Goal: Task Accomplishment & Management: Manage account settings

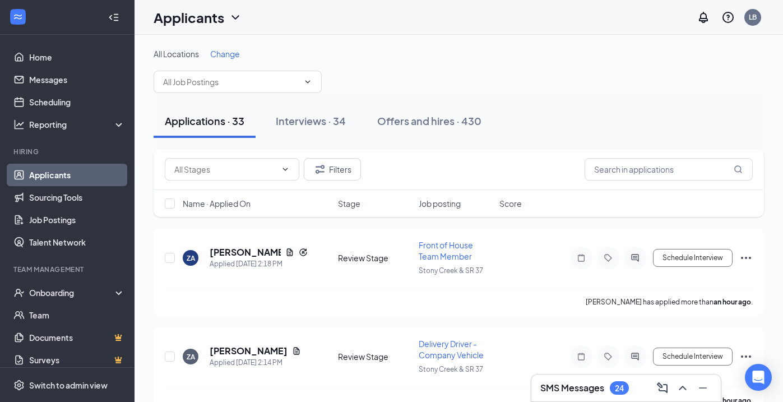
click at [230, 205] on span "Name · Applied On" at bounding box center [217, 203] width 68 height 11
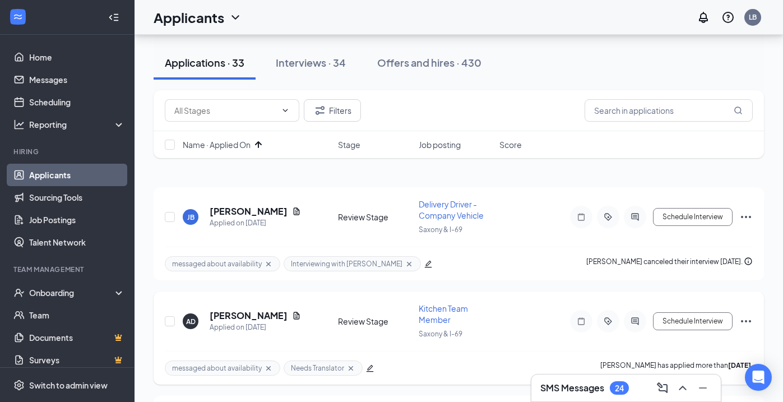
scroll to position [26, 0]
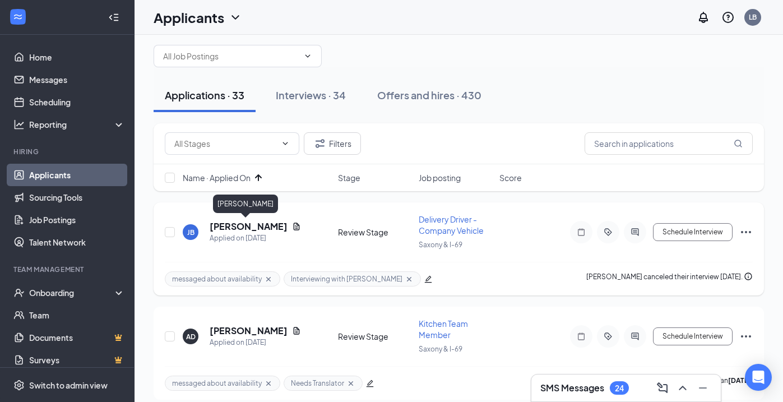
click at [266, 230] on h5 "[PERSON_NAME]" at bounding box center [249, 226] width 78 height 12
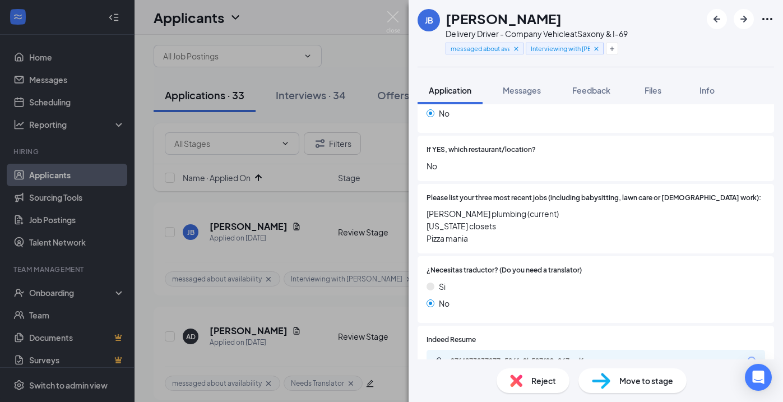
scroll to position [318, 0]
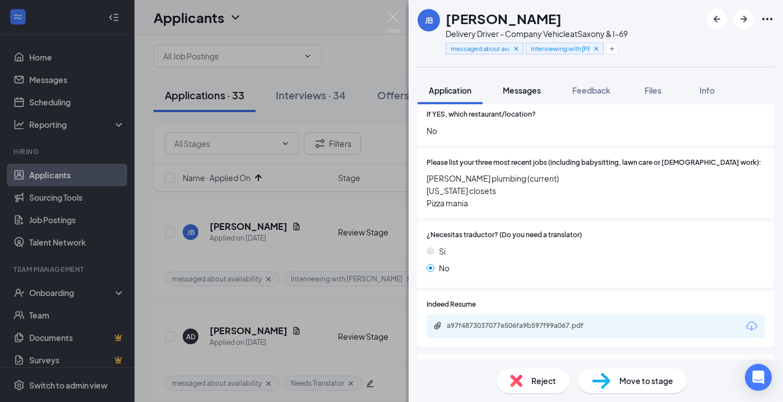
click at [536, 87] on span "Messages" at bounding box center [522, 90] width 38 height 10
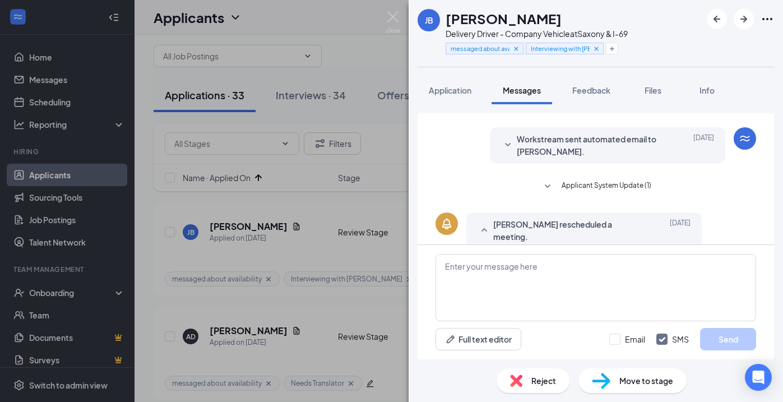
scroll to position [78, 0]
click at [458, 91] on span "Application" at bounding box center [450, 90] width 43 height 10
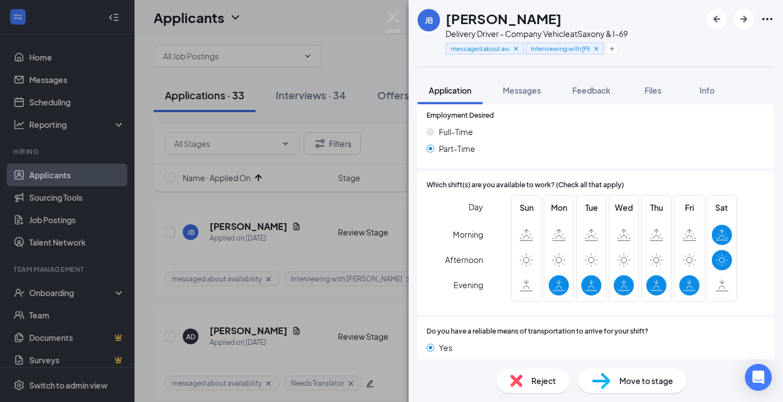
scroll to position [730, 0]
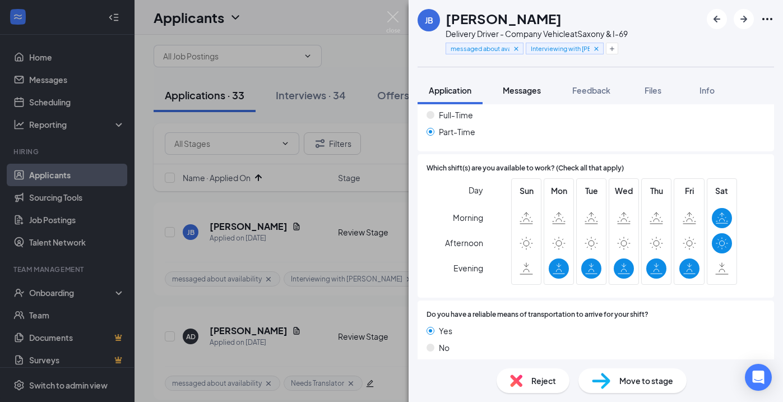
click at [517, 88] on span "Messages" at bounding box center [522, 90] width 38 height 10
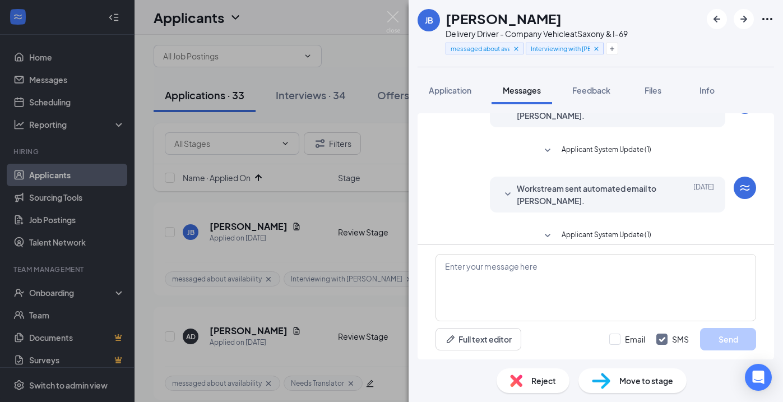
scroll to position [379, 0]
click at [694, 182] on span "[DATE]" at bounding box center [703, 194] width 21 height 25
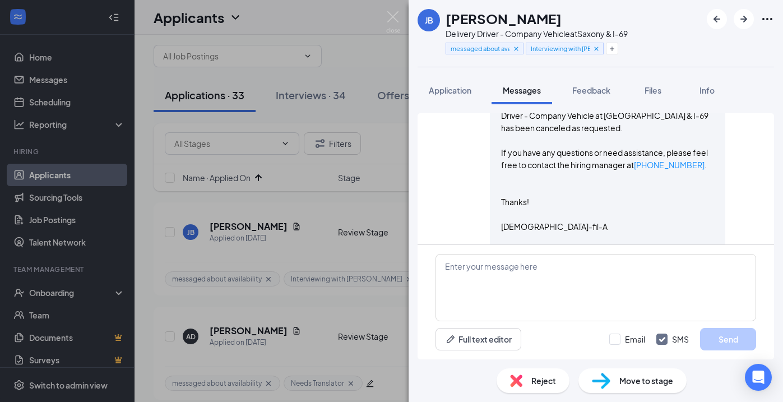
scroll to position [533, 0]
click at [525, 375] on div "Reject" at bounding box center [533, 380] width 73 height 25
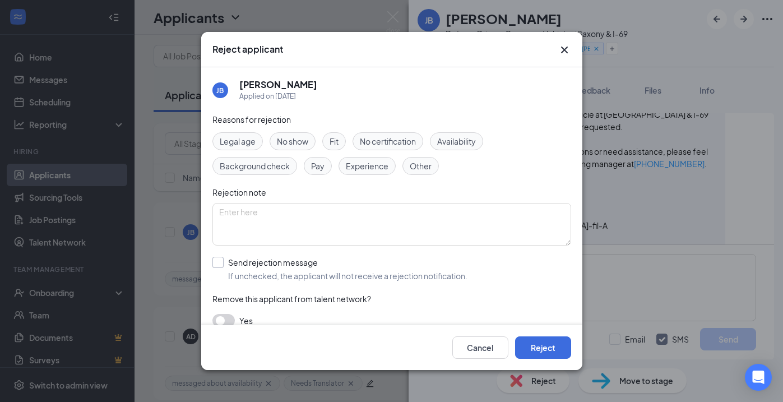
click at [218, 259] on input "Send rejection message If unchecked, the applicant will not receive a rejection…" at bounding box center [339, 269] width 255 height 25
checkbox input "true"
click at [547, 343] on button "Reject" at bounding box center [543, 347] width 56 height 22
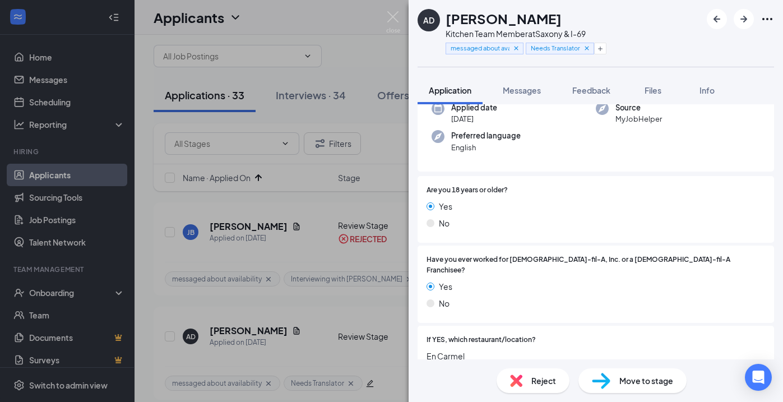
scroll to position [96, 0]
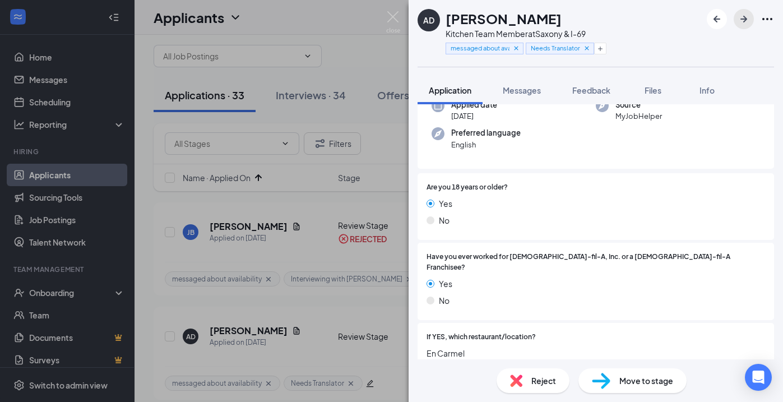
click at [743, 25] on icon "ArrowRight" at bounding box center [743, 18] width 13 height 13
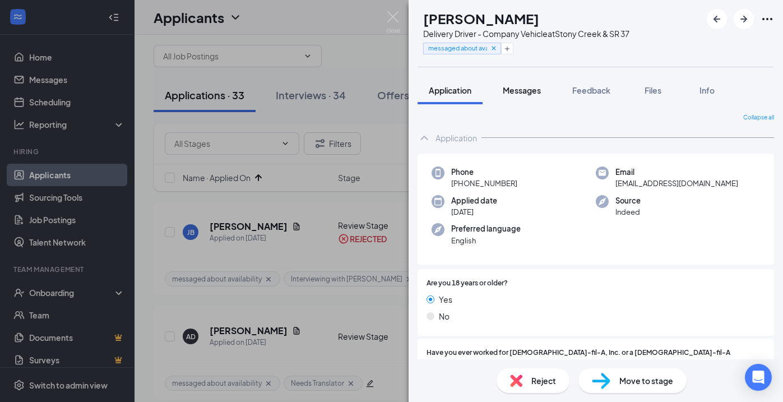
click at [531, 89] on span "Messages" at bounding box center [522, 90] width 38 height 10
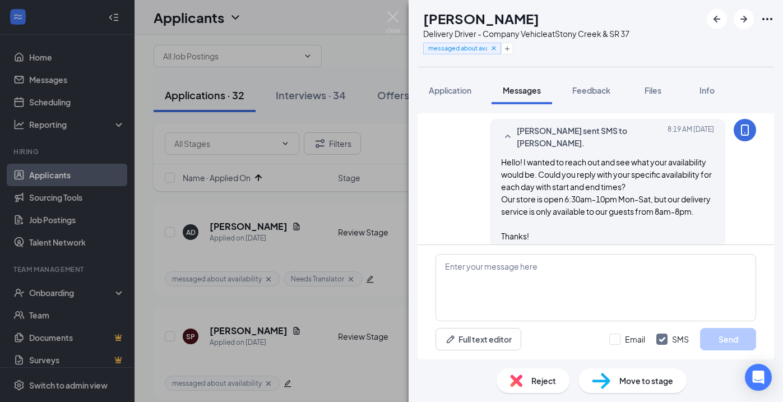
scroll to position [505, 0]
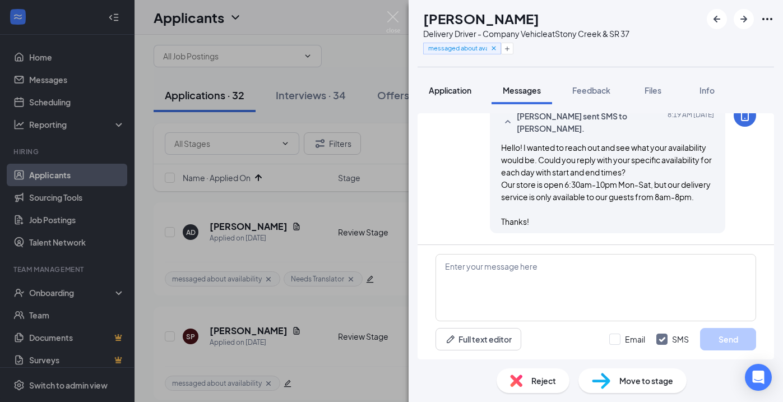
click at [454, 93] on span "Application" at bounding box center [450, 90] width 43 height 10
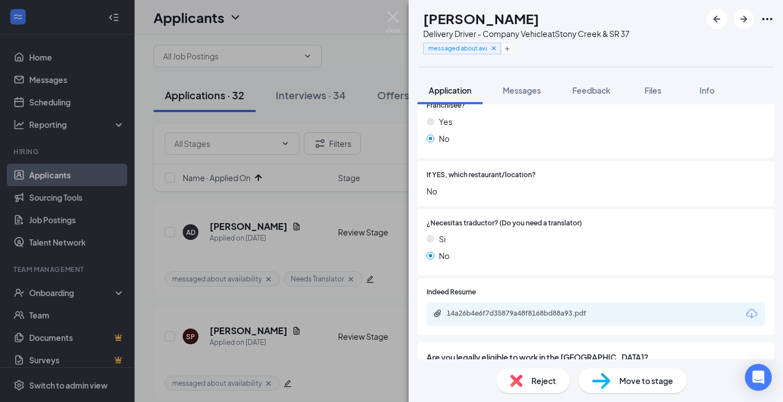
scroll to position [302, 0]
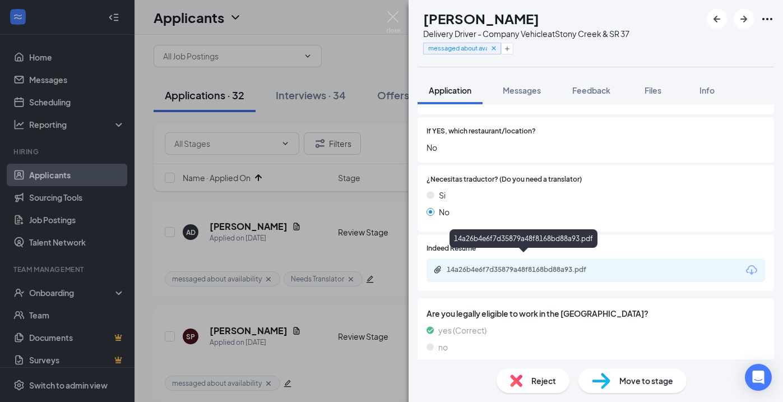
click at [517, 265] on div "14a26b4e6f7d35879a48f8168bd88a93.pdf" at bounding box center [525, 269] width 157 height 9
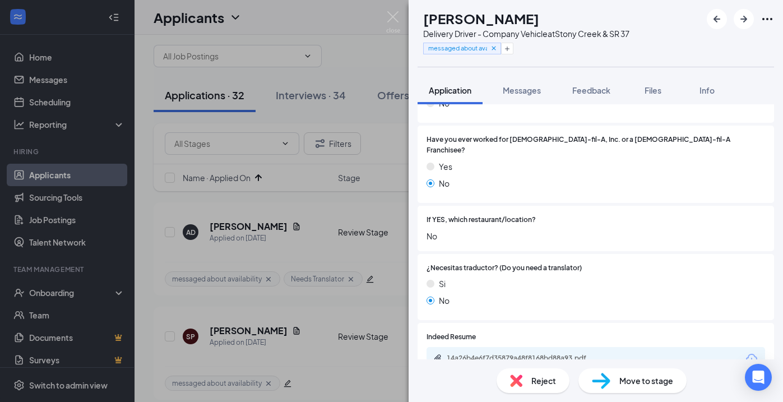
scroll to position [175, 0]
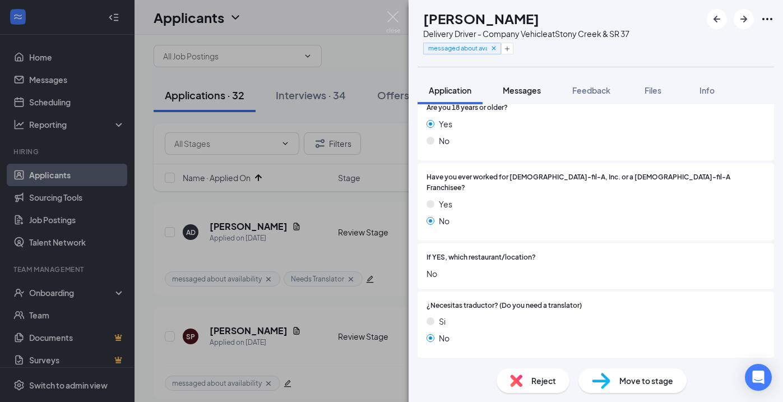
click at [534, 90] on span "Messages" at bounding box center [522, 90] width 38 height 10
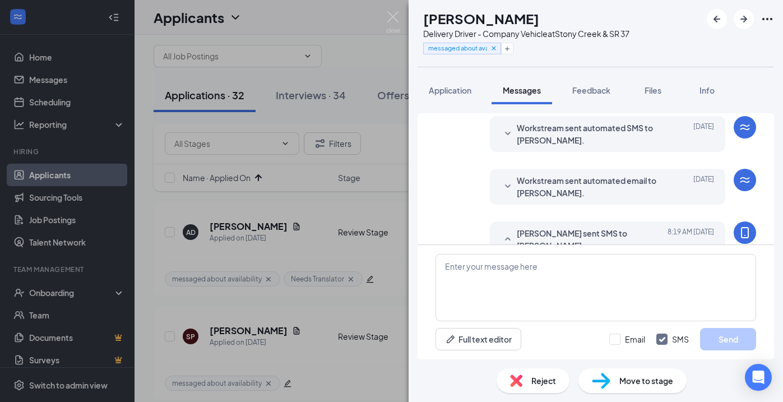
scroll to position [476, 0]
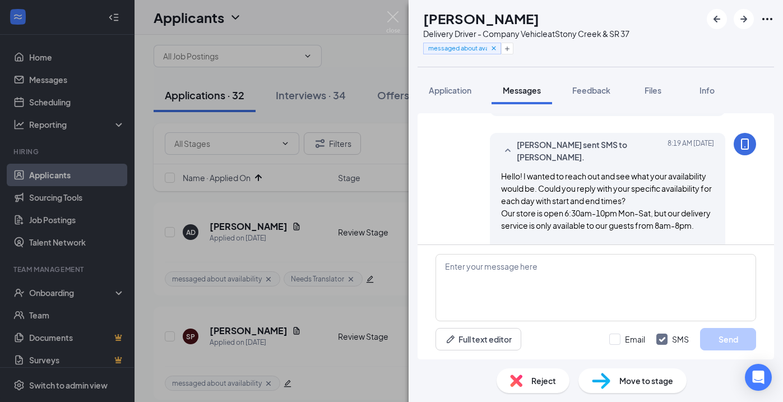
click at [401, 25] on div "SP [PERSON_NAME] Delivery Driver - Company Vehicle at [GEOGRAPHIC_DATA] & SR 37…" at bounding box center [391, 201] width 783 height 402
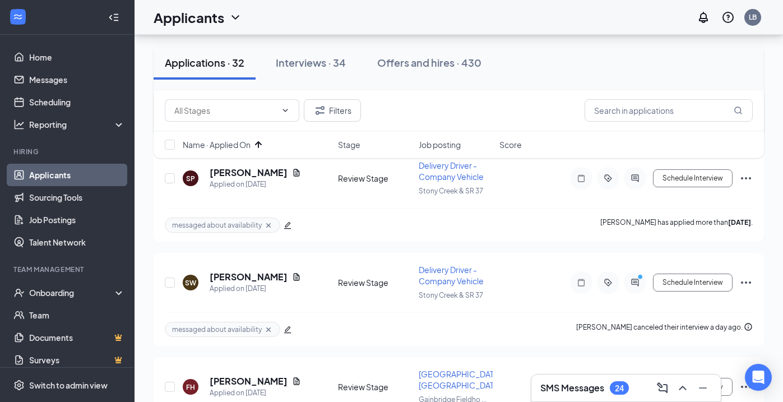
scroll to position [192, 0]
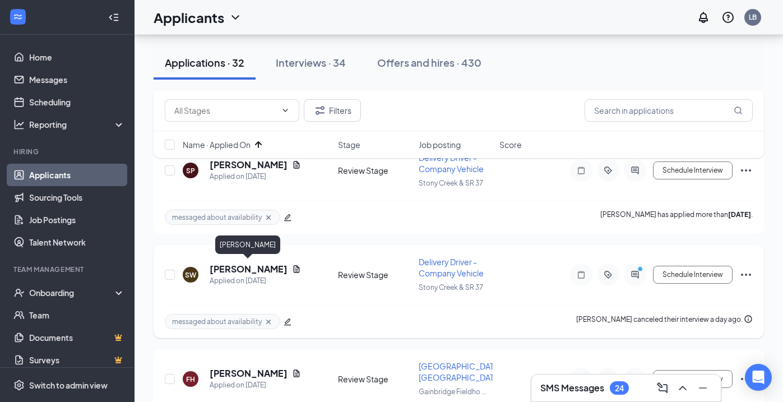
click at [246, 272] on h5 "[PERSON_NAME]" at bounding box center [249, 269] width 78 height 12
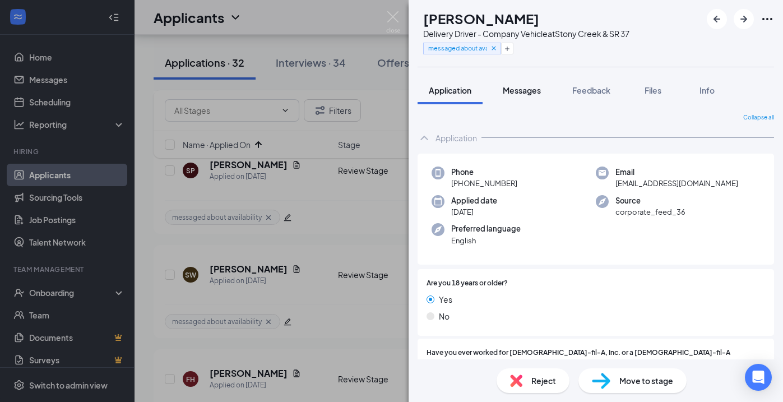
click at [535, 96] on button "Messages" at bounding box center [522, 90] width 61 height 28
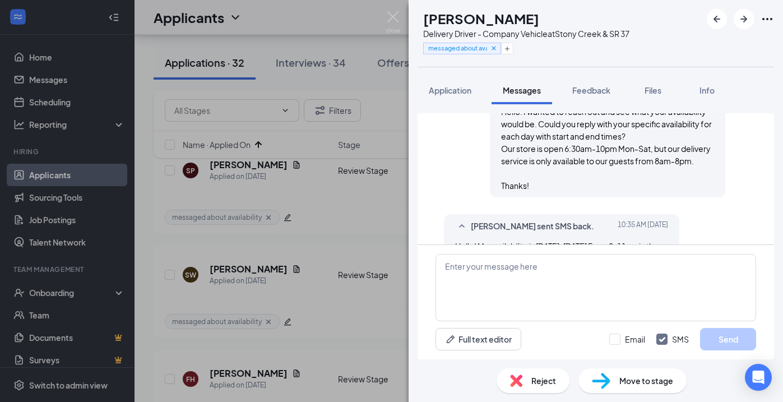
scroll to position [492, 0]
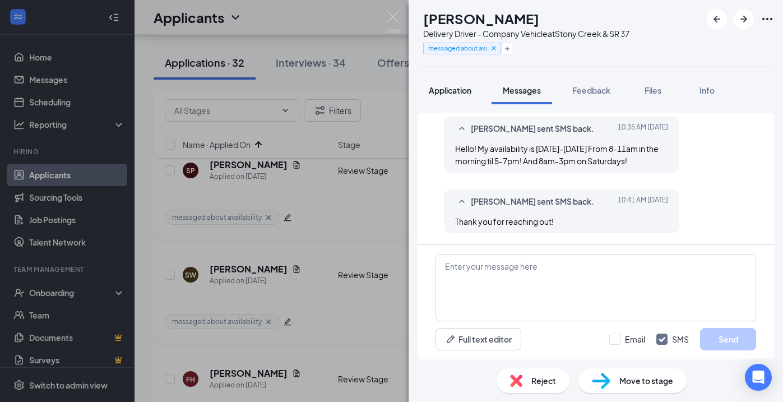
click at [459, 85] on span "Application" at bounding box center [450, 90] width 43 height 10
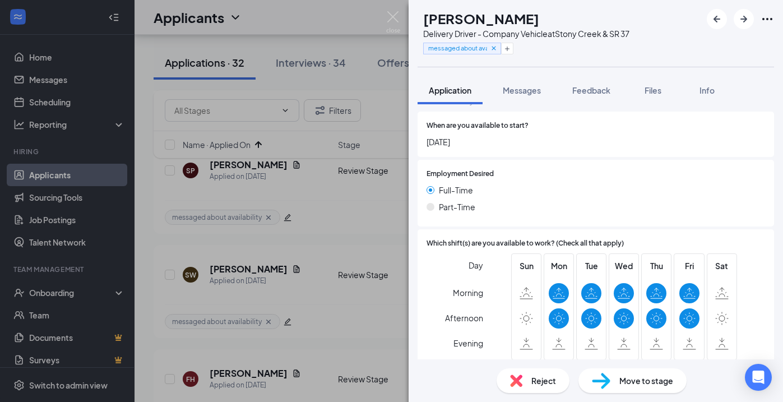
scroll to position [815, 0]
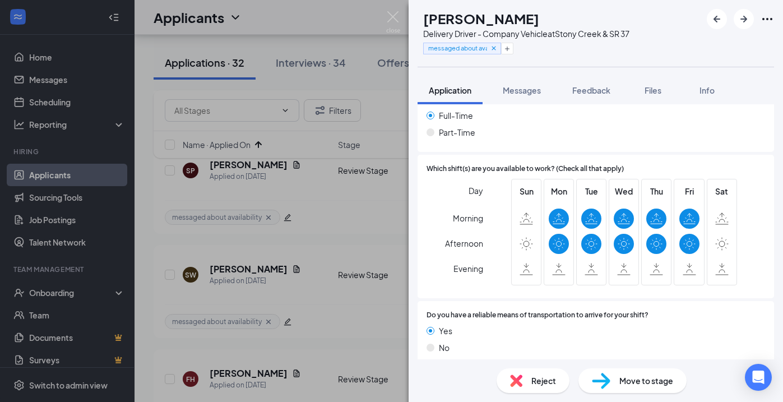
click at [624, 381] on span "Move to stage" at bounding box center [646, 380] width 54 height 12
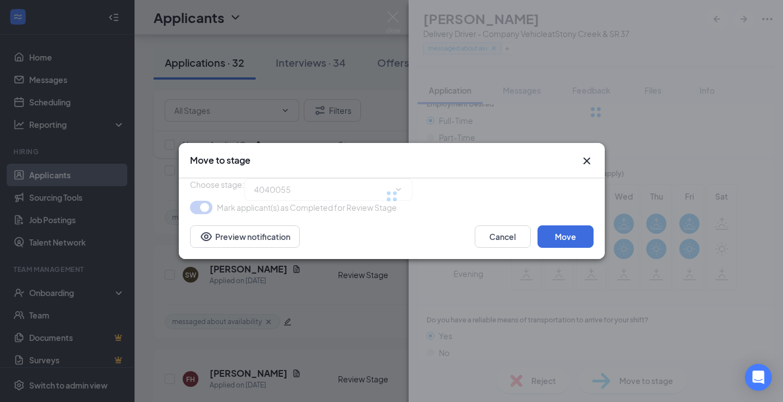
type input "Video Interview (next stage)"
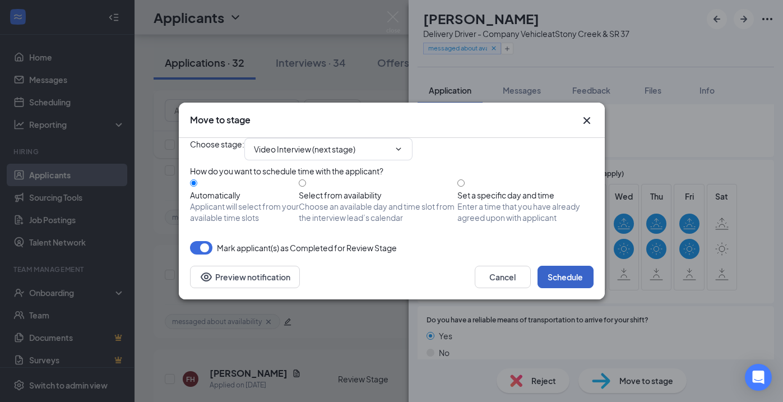
click at [581, 288] on button "Schedule" at bounding box center [566, 277] width 56 height 22
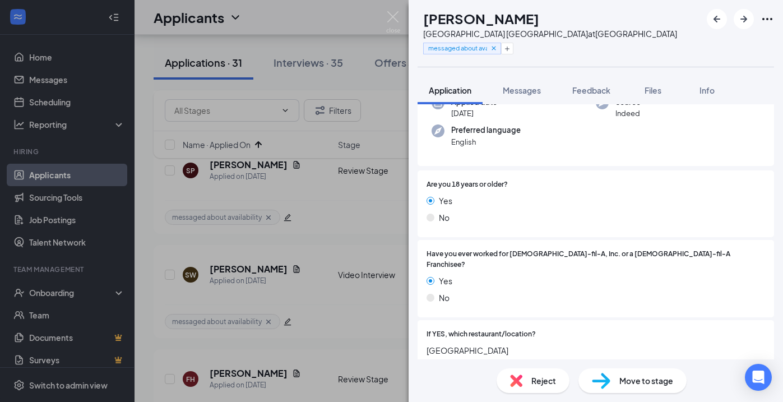
scroll to position [99, 0]
click at [537, 91] on span "Messages" at bounding box center [522, 90] width 38 height 10
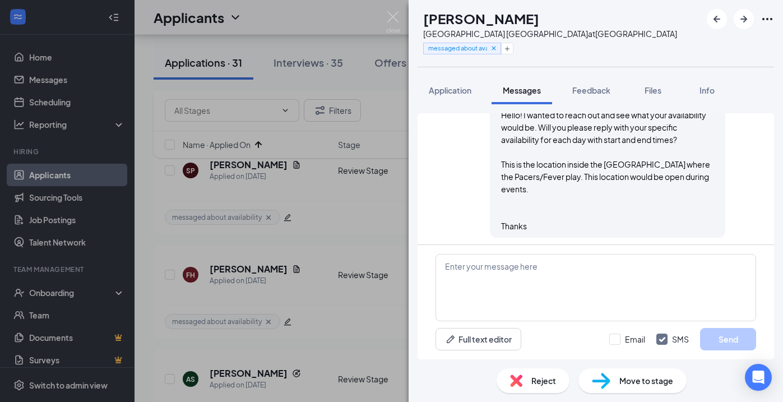
scroll to position [489, 0]
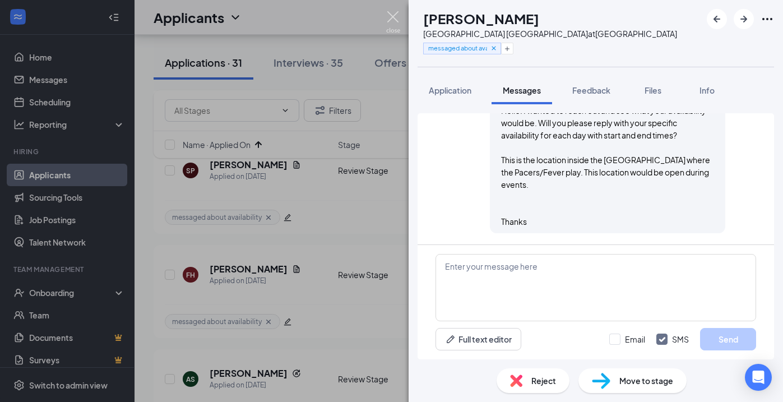
click at [391, 12] on img at bounding box center [393, 22] width 14 height 22
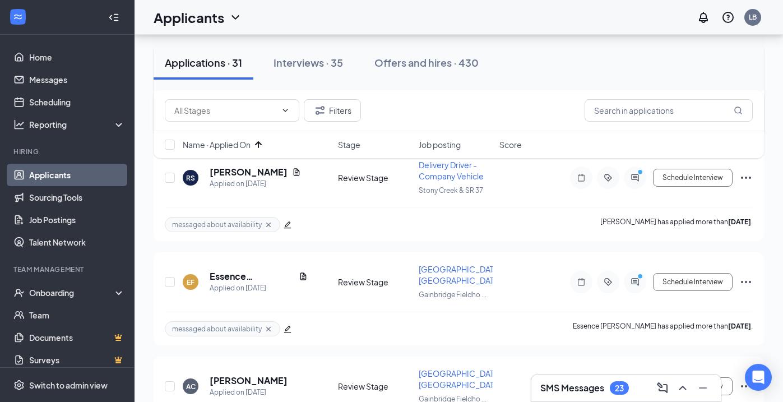
scroll to position [499, 0]
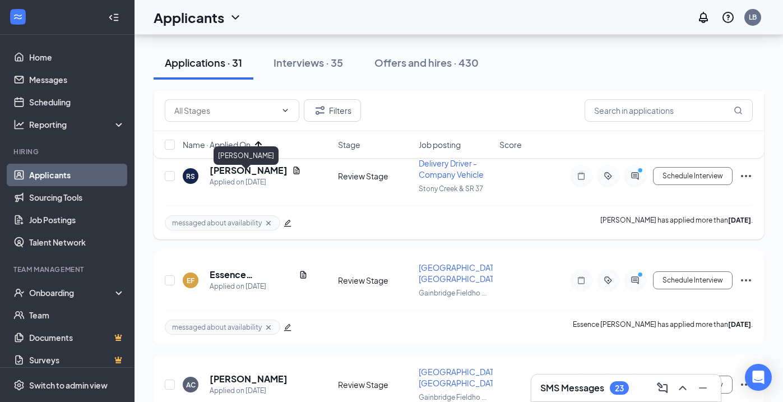
click at [244, 177] on h5 "[PERSON_NAME]" at bounding box center [249, 170] width 78 height 12
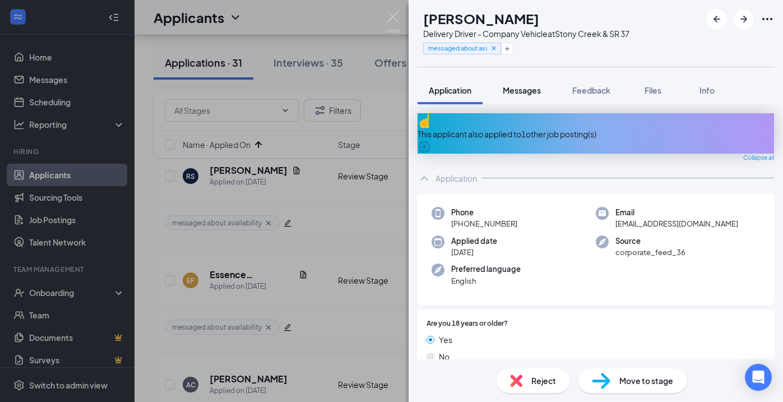
click at [533, 93] on span "Messages" at bounding box center [522, 90] width 38 height 10
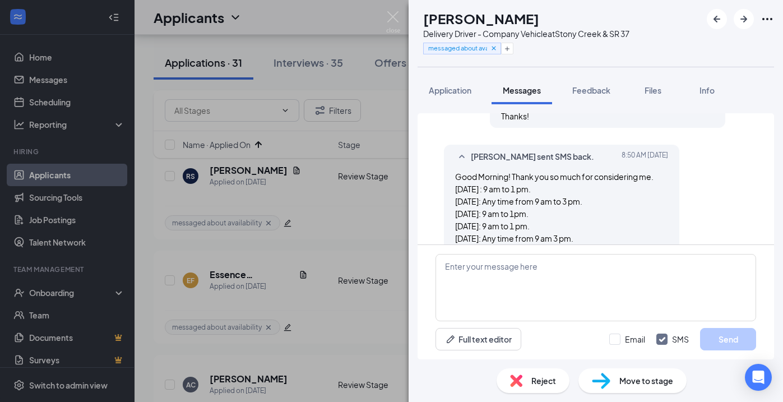
scroll to position [514, 0]
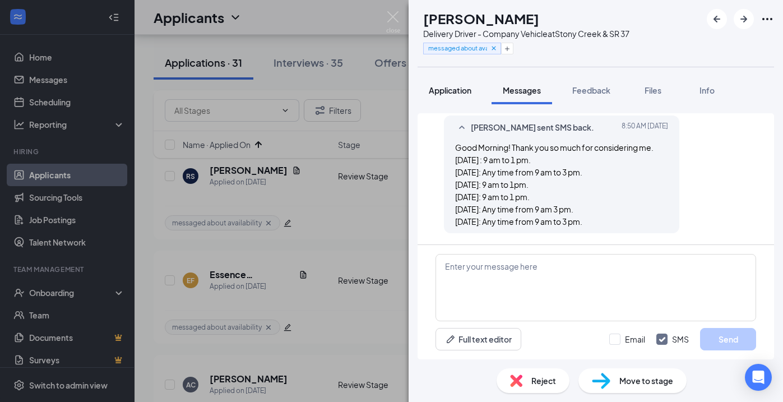
click at [460, 93] on span "Application" at bounding box center [450, 90] width 43 height 10
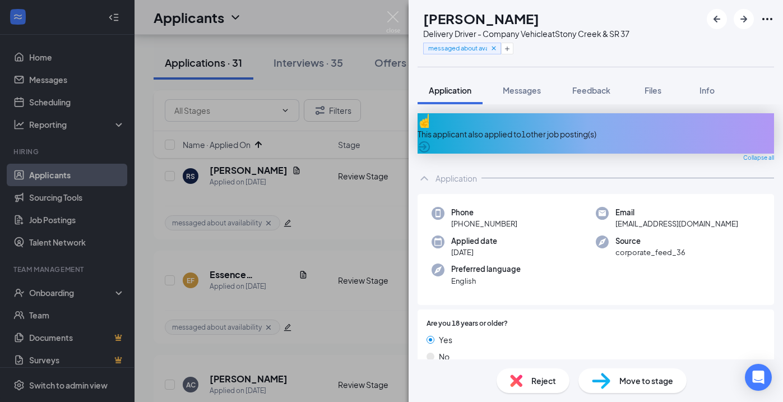
click at [431, 140] on icon "ArrowCircle" at bounding box center [424, 146] width 13 height 13
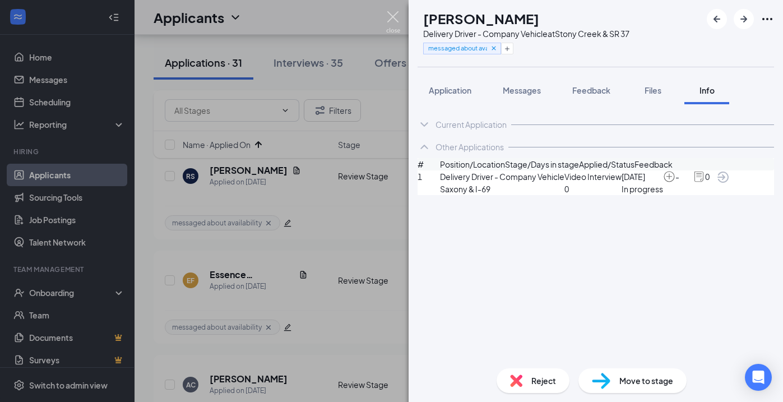
click at [392, 20] on img at bounding box center [393, 22] width 14 height 22
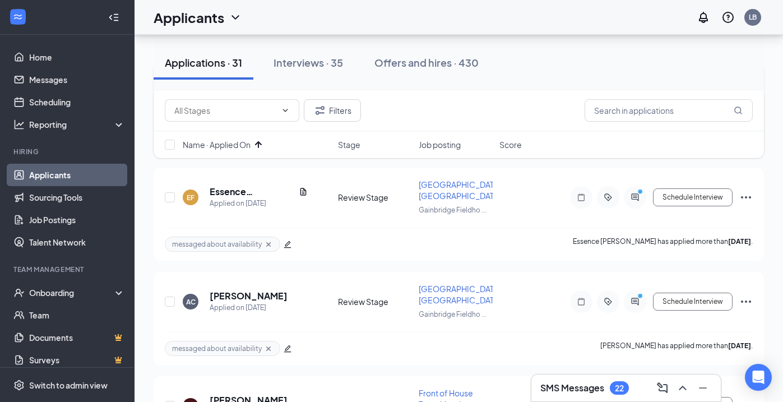
scroll to position [580, 0]
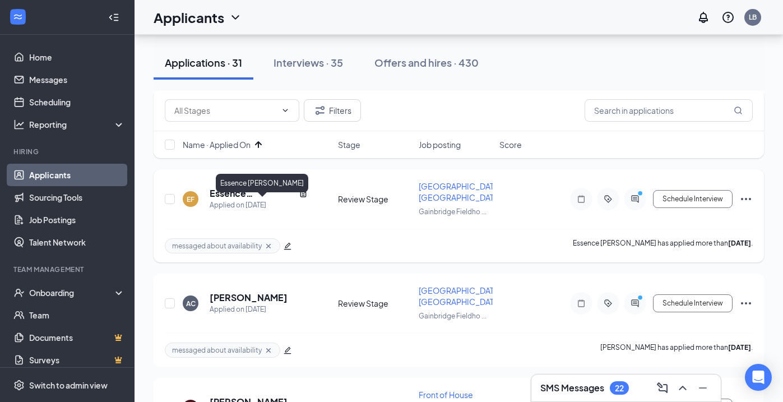
click at [281, 200] on h5 "Essence [PERSON_NAME]" at bounding box center [252, 193] width 85 height 12
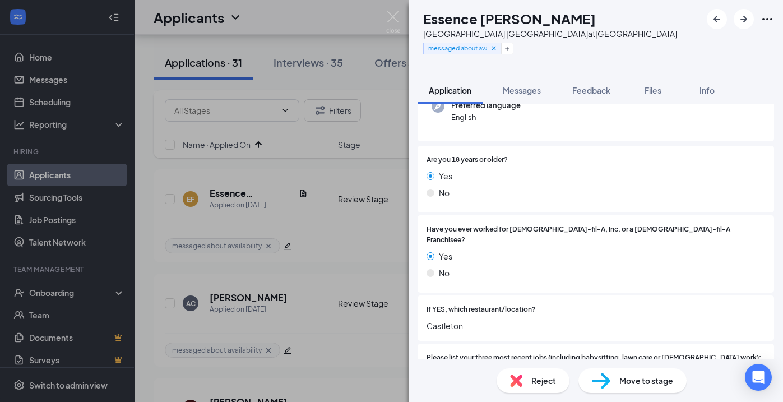
scroll to position [122, 0]
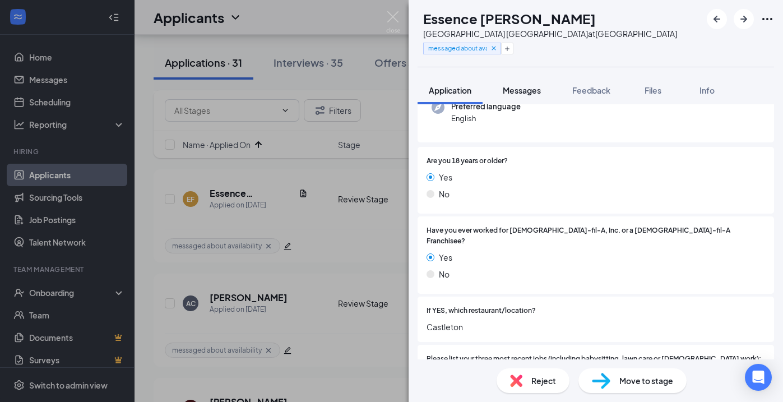
click at [530, 92] on span "Messages" at bounding box center [522, 90] width 38 height 10
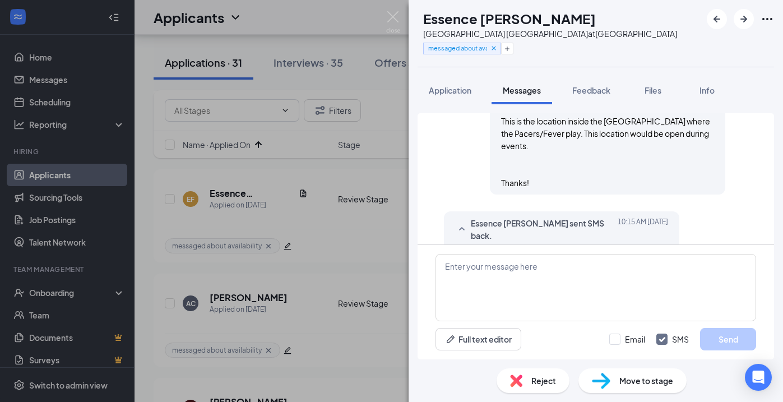
scroll to position [477, 0]
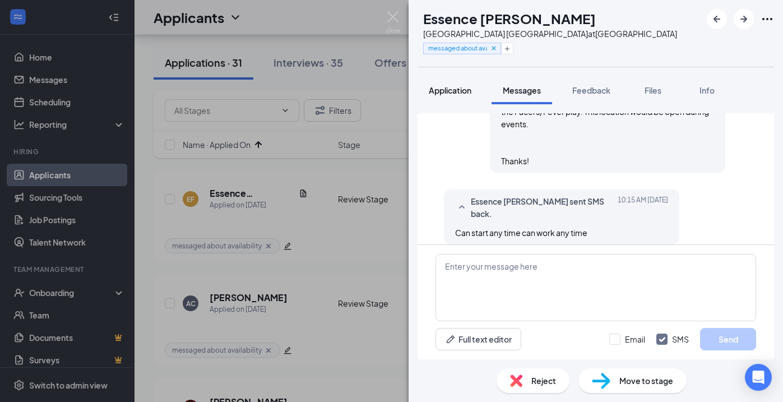
click at [478, 89] on button "Application" at bounding box center [450, 90] width 65 height 28
